Goal: Find specific page/section: Find specific page/section

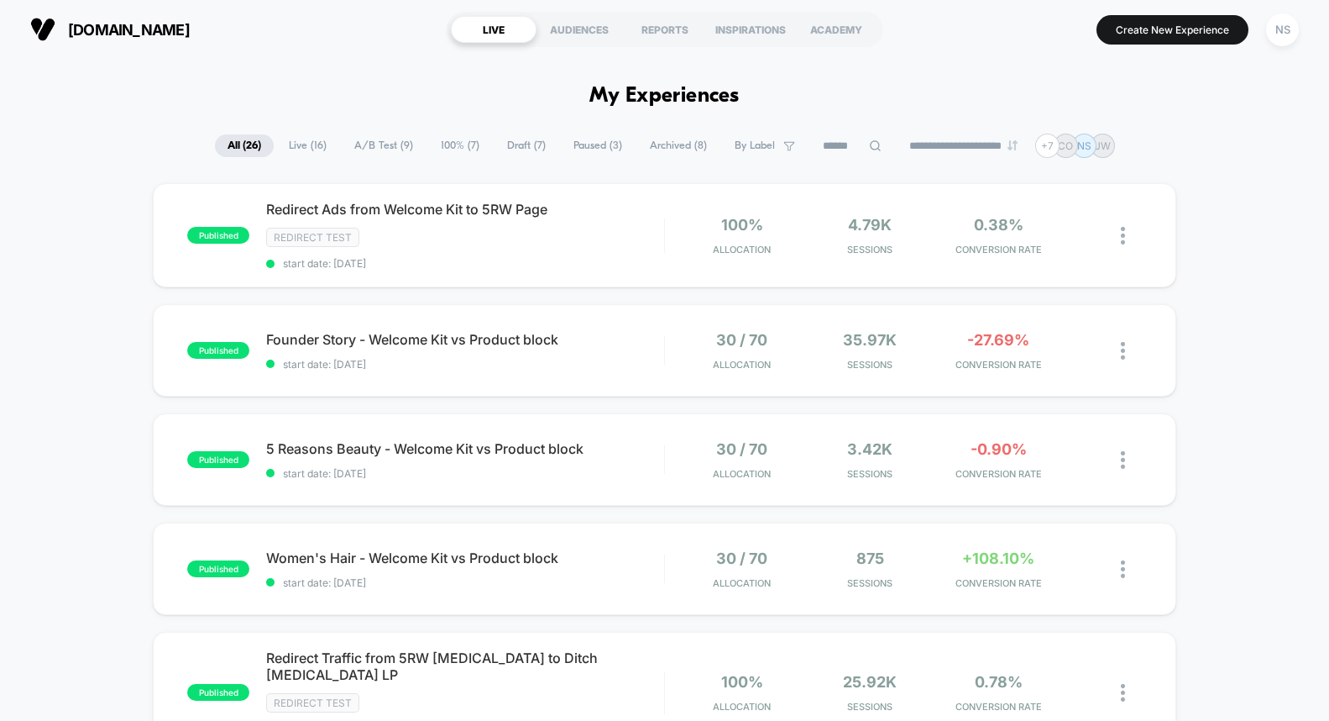
click at [364, 142] on span "A/B Test ( 9 )" at bounding box center [384, 145] width 84 height 23
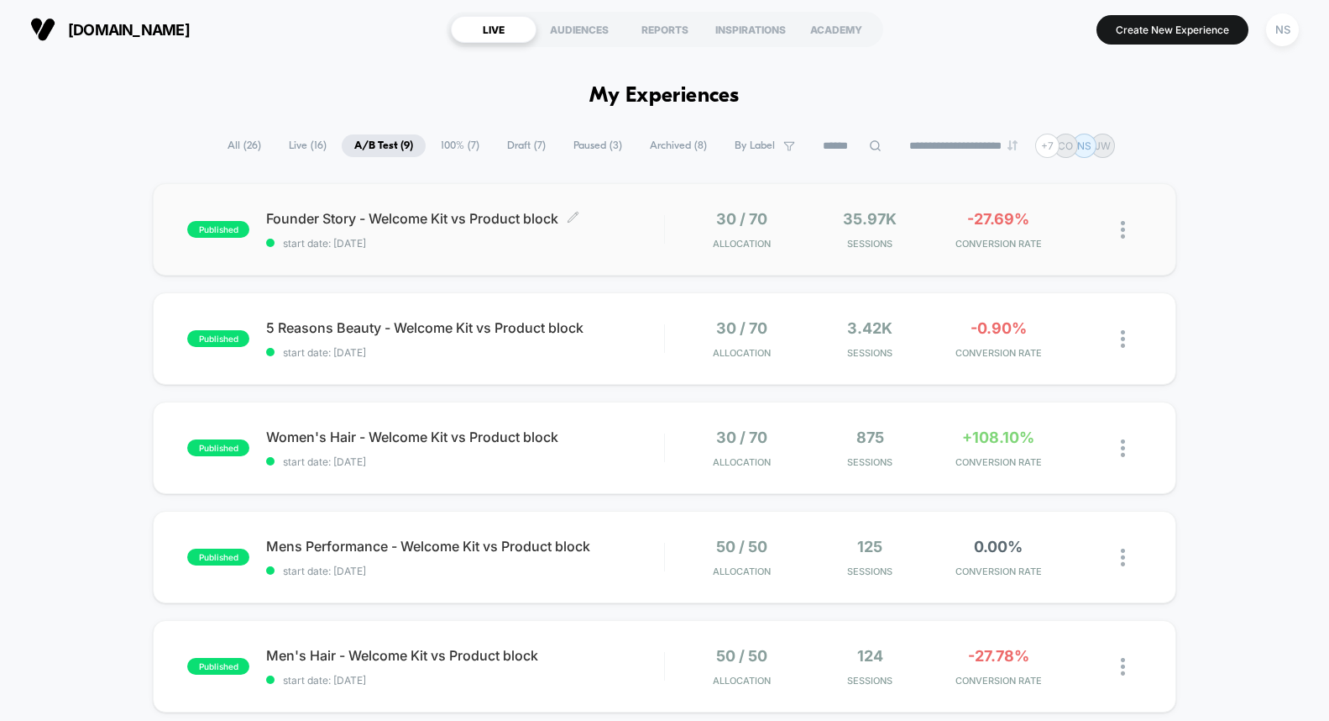
click at [451, 233] on div "Founder Story - Welcome Kit vs Product block Click to edit experience details C…" at bounding box center [465, 229] width 398 height 39
click at [239, 141] on span "All ( 26 )" at bounding box center [244, 145] width 59 height 23
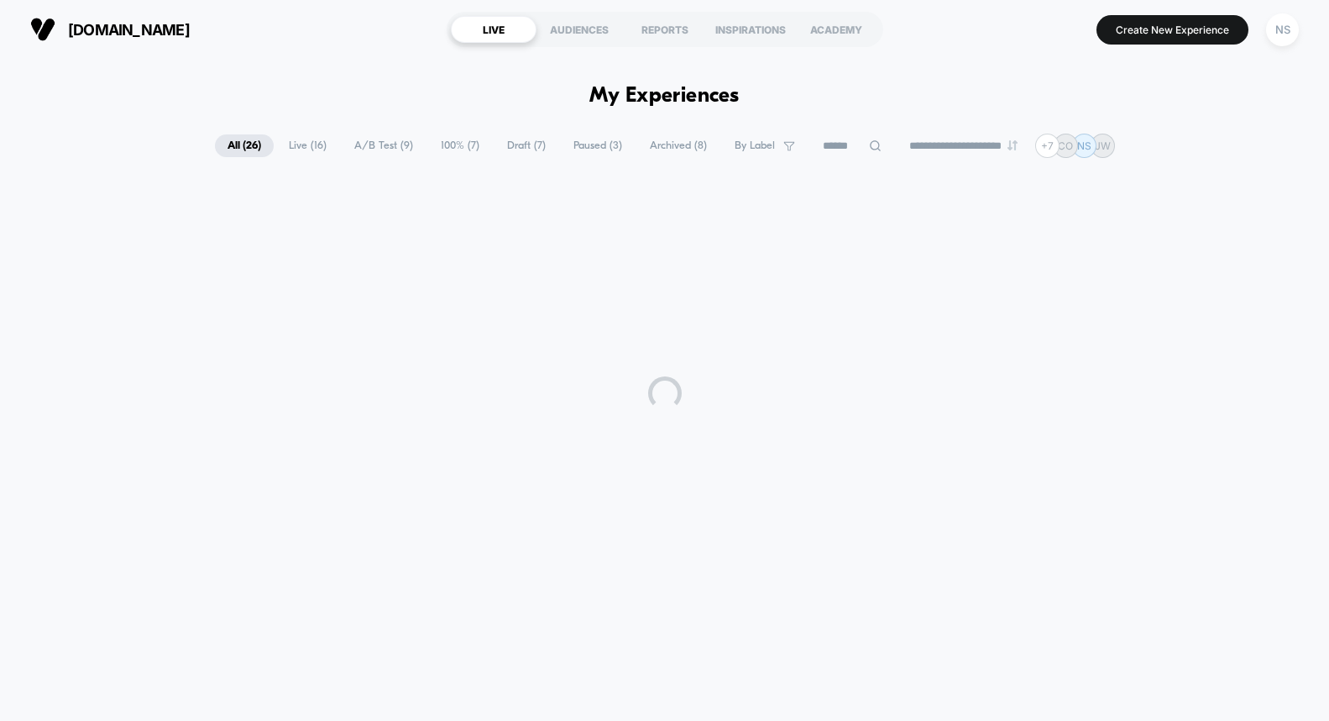
click at [380, 142] on span "A/B Test ( 9 )" at bounding box center [384, 145] width 84 height 23
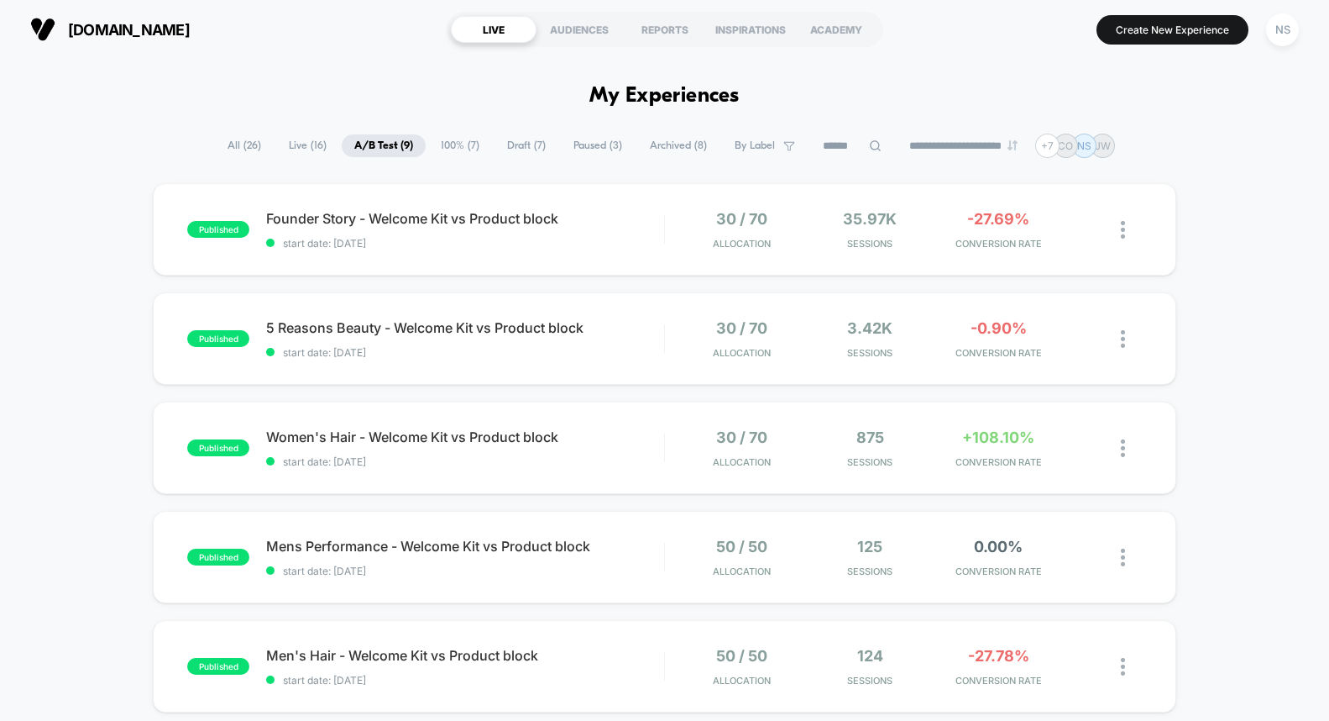
click at [233, 144] on span "All ( 26 )" at bounding box center [244, 145] width 59 height 23
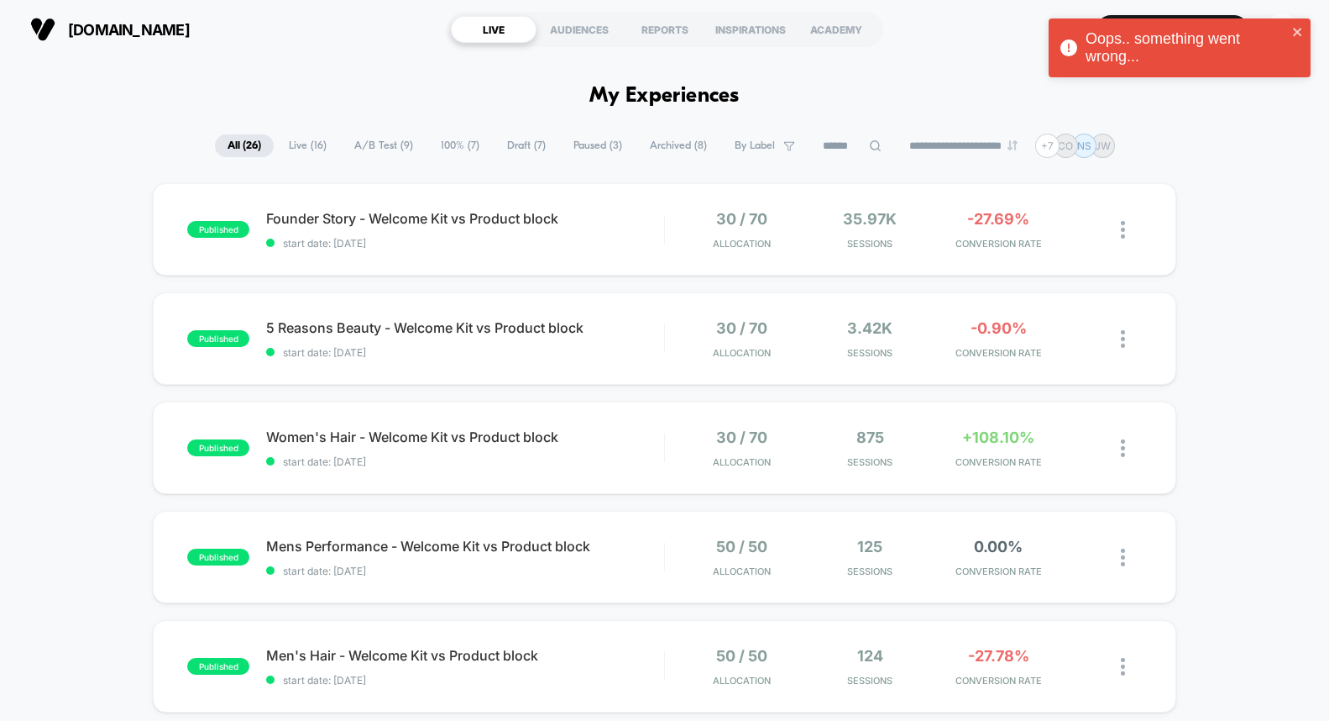
click at [297, 149] on span "Live ( 16 )" at bounding box center [307, 145] width 63 height 23
